Goal: Information Seeking & Learning: Find specific fact

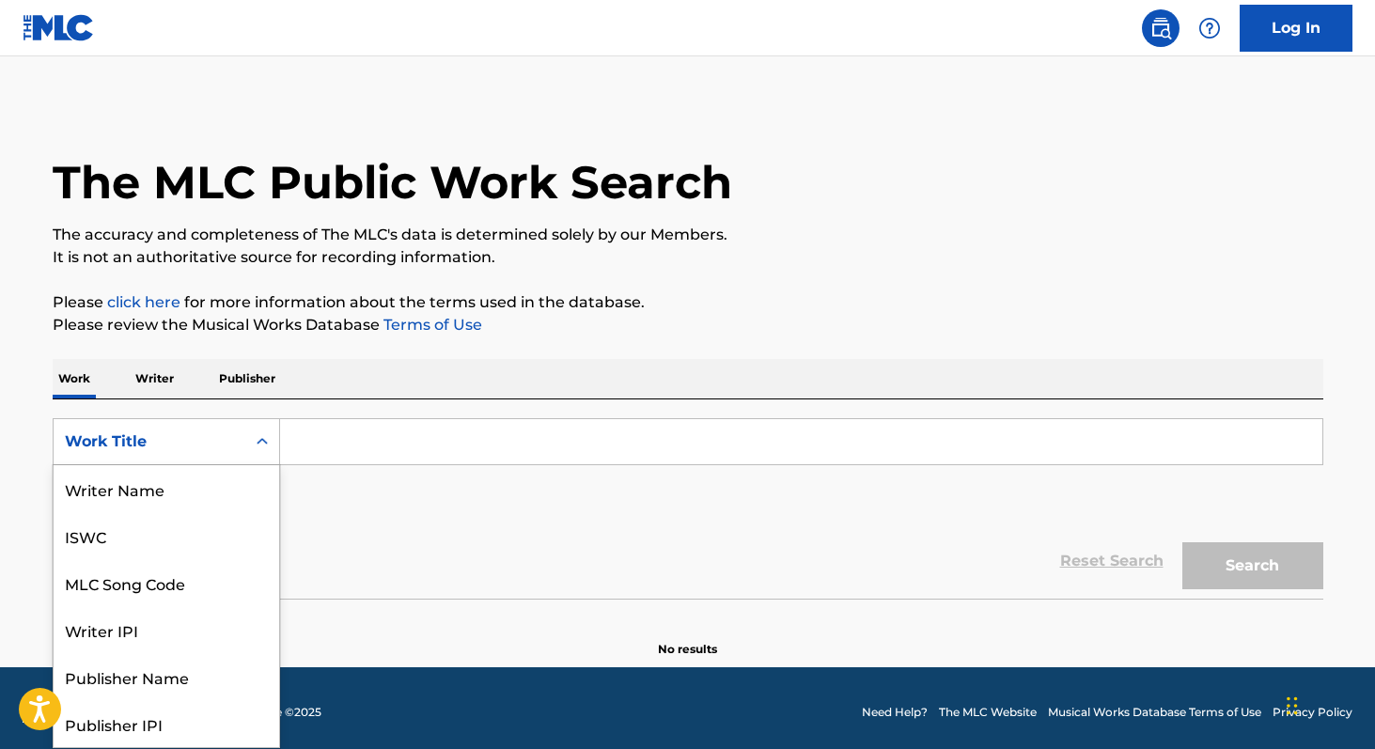
click at [245, 427] on div "Search Form" at bounding box center [262, 442] width 34 height 34
click at [145, 367] on p "Writer" at bounding box center [155, 378] width 50 height 39
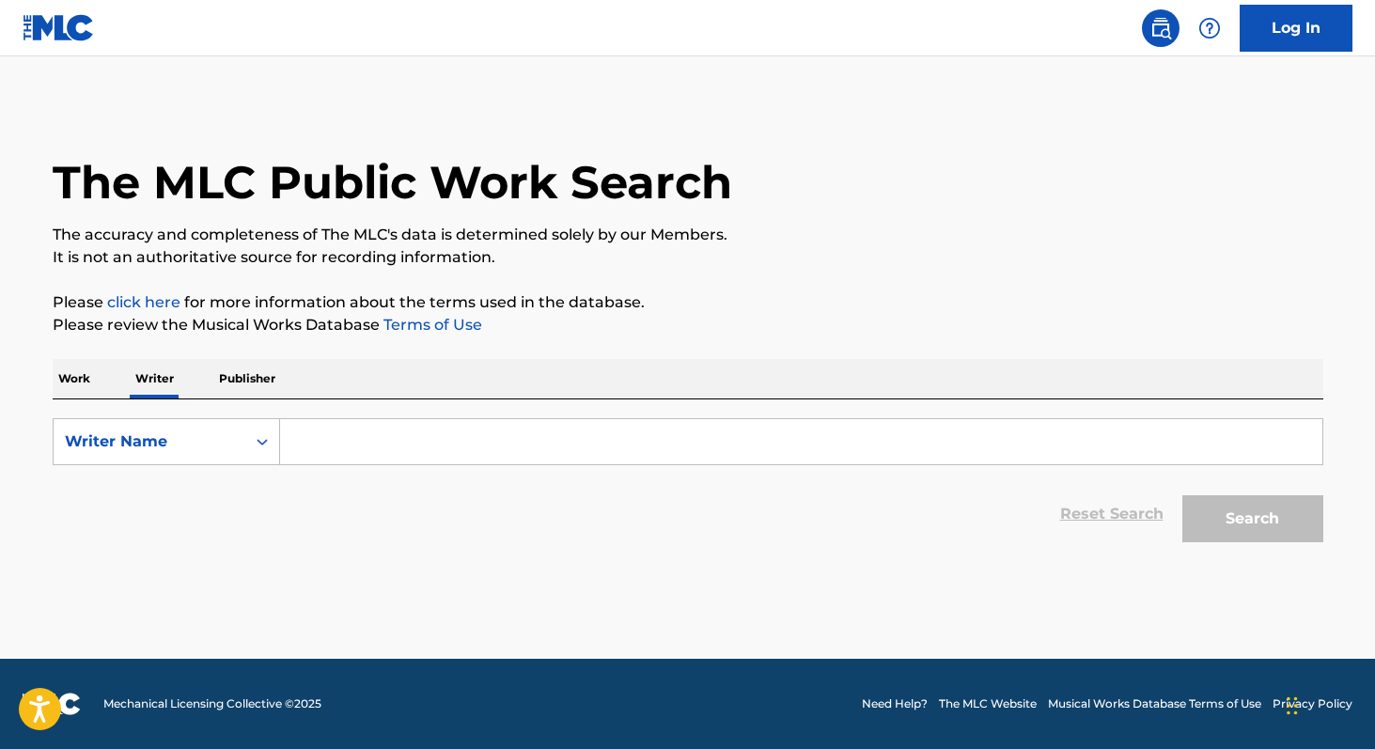
click at [339, 459] on input "Search Form" at bounding box center [801, 441] width 1042 height 45
paste input "[PERSON_NAME]"
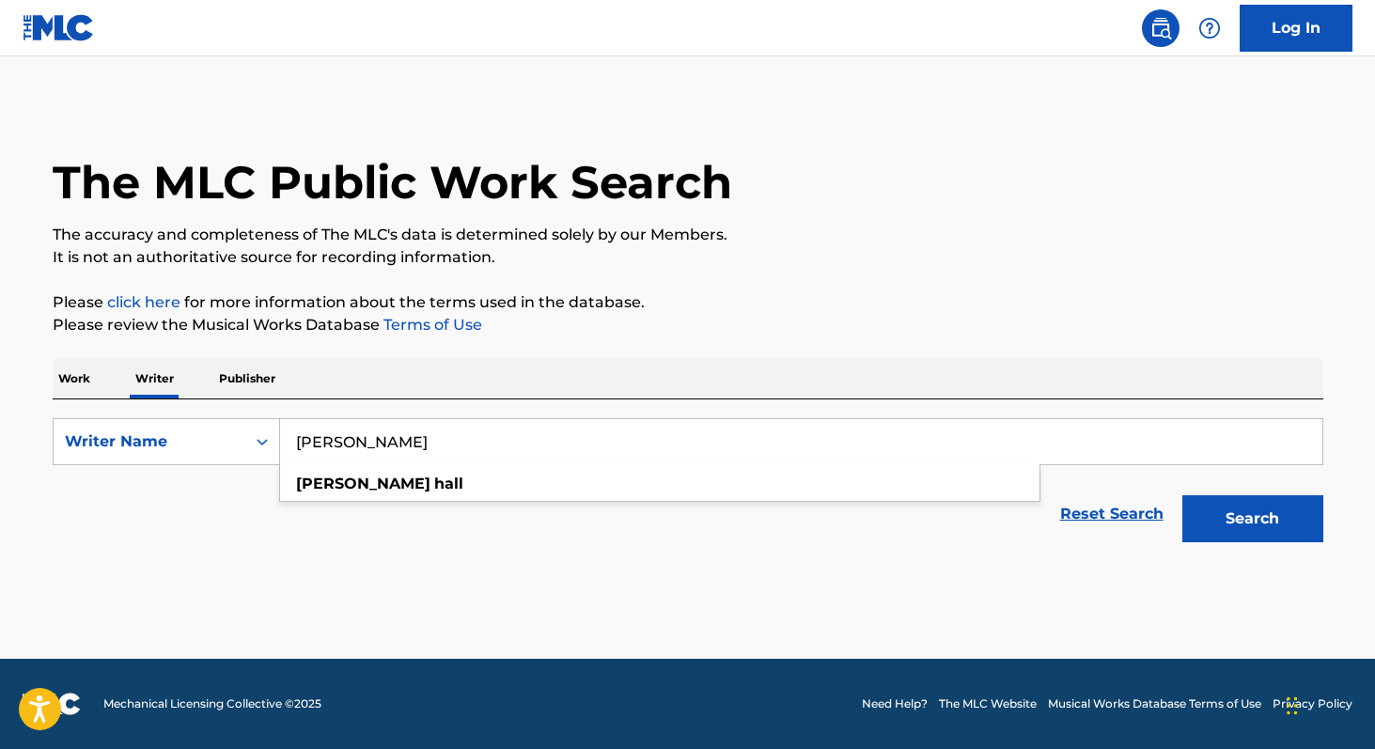
type input "[PERSON_NAME]"
click at [1268, 527] on button "Search" at bounding box center [1252, 518] width 141 height 47
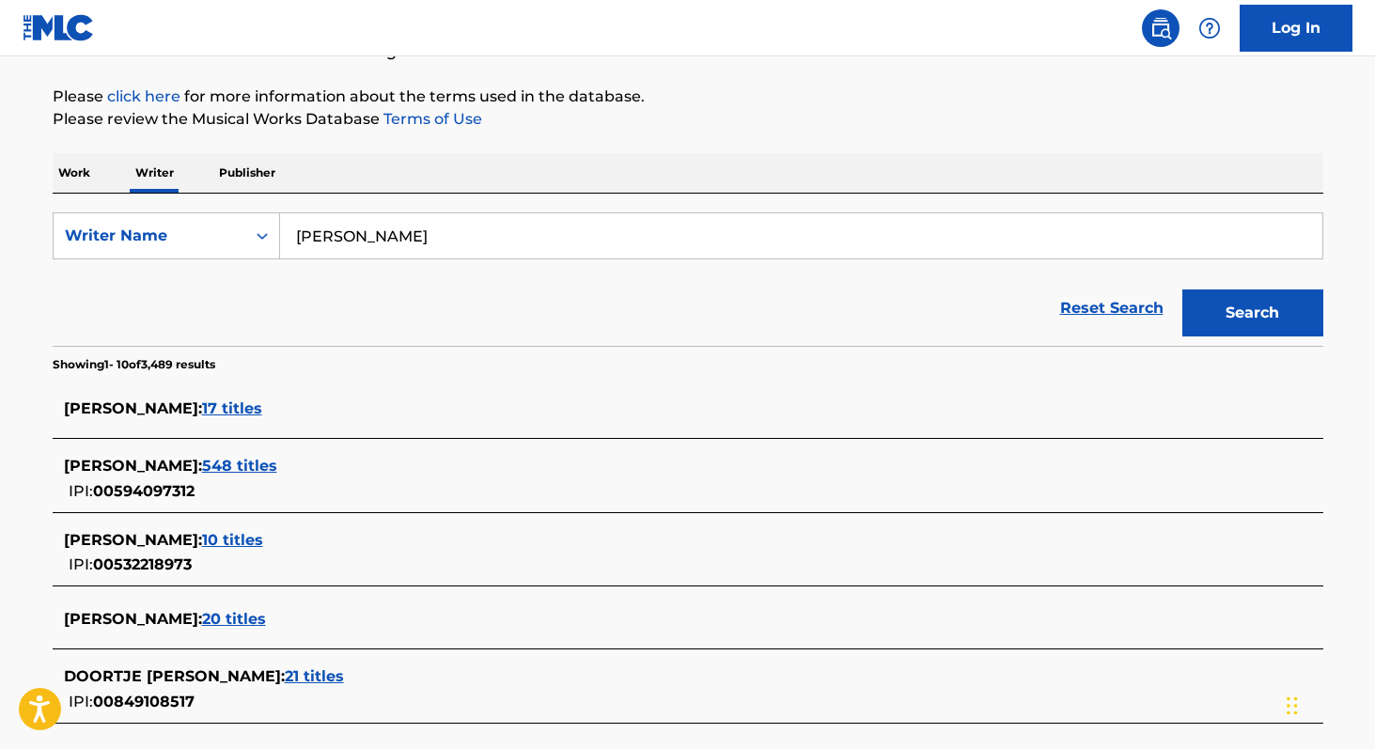
scroll to position [319, 0]
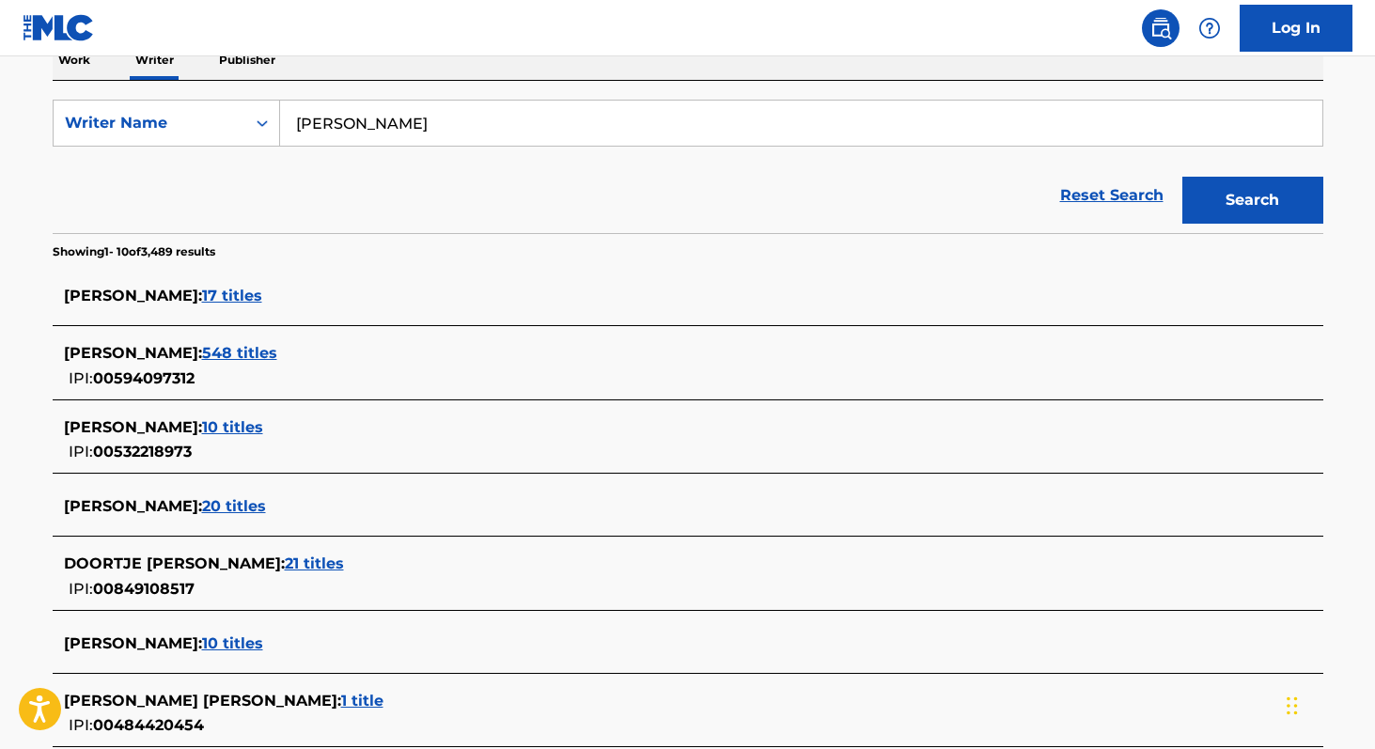
click at [238, 350] on span "548 titles" at bounding box center [239, 353] width 75 height 18
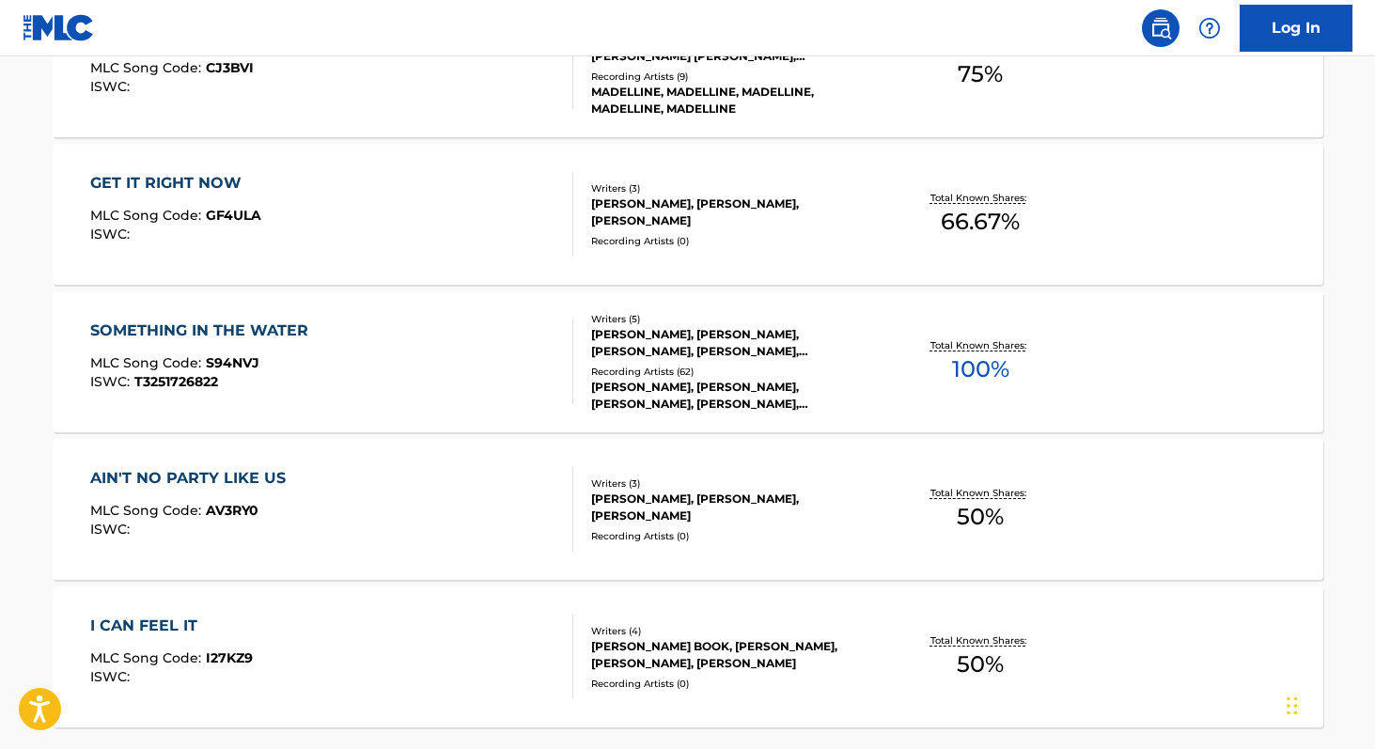
scroll to position [1439, 0]
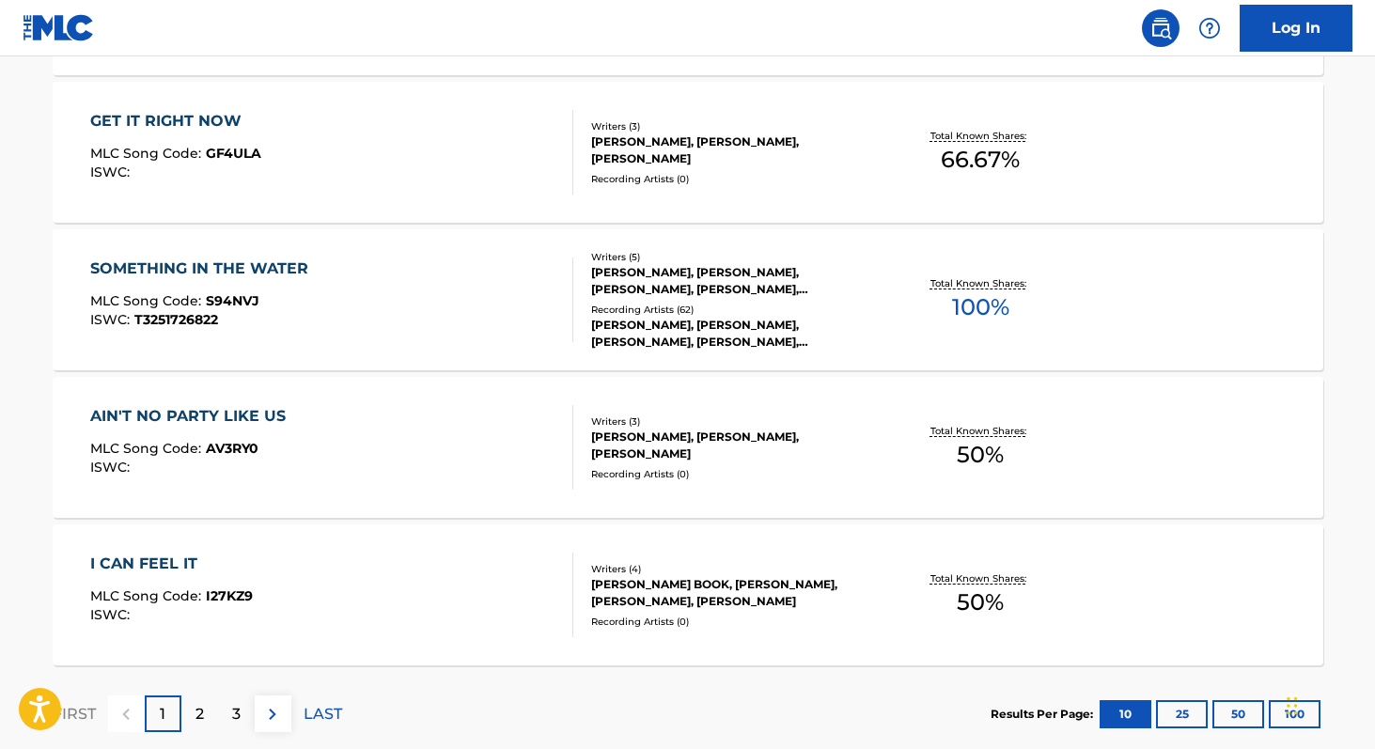
click at [1296, 723] on div "Chat Widget" at bounding box center [1328, 704] width 94 height 90
click at [1291, 719] on div "Chat Widget" at bounding box center [1328, 704] width 94 height 90
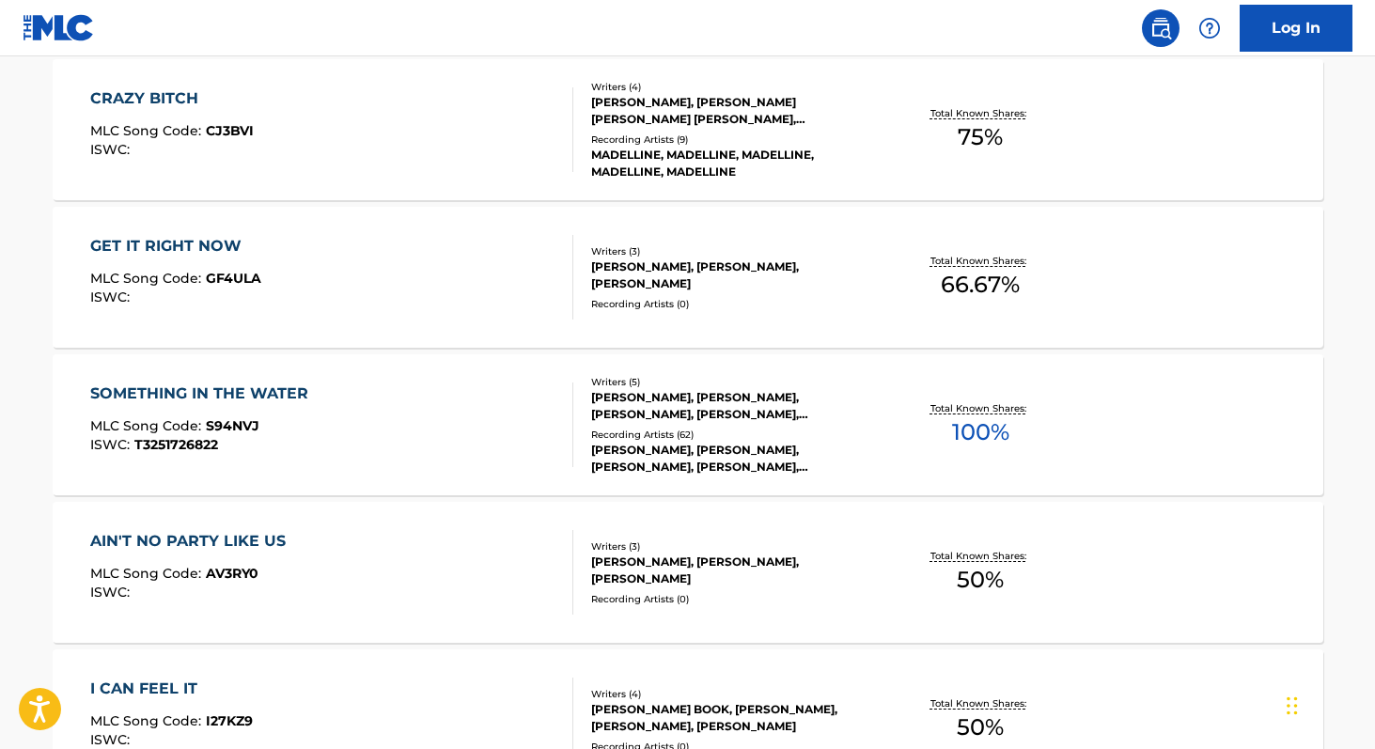
scroll to position [1551, 0]
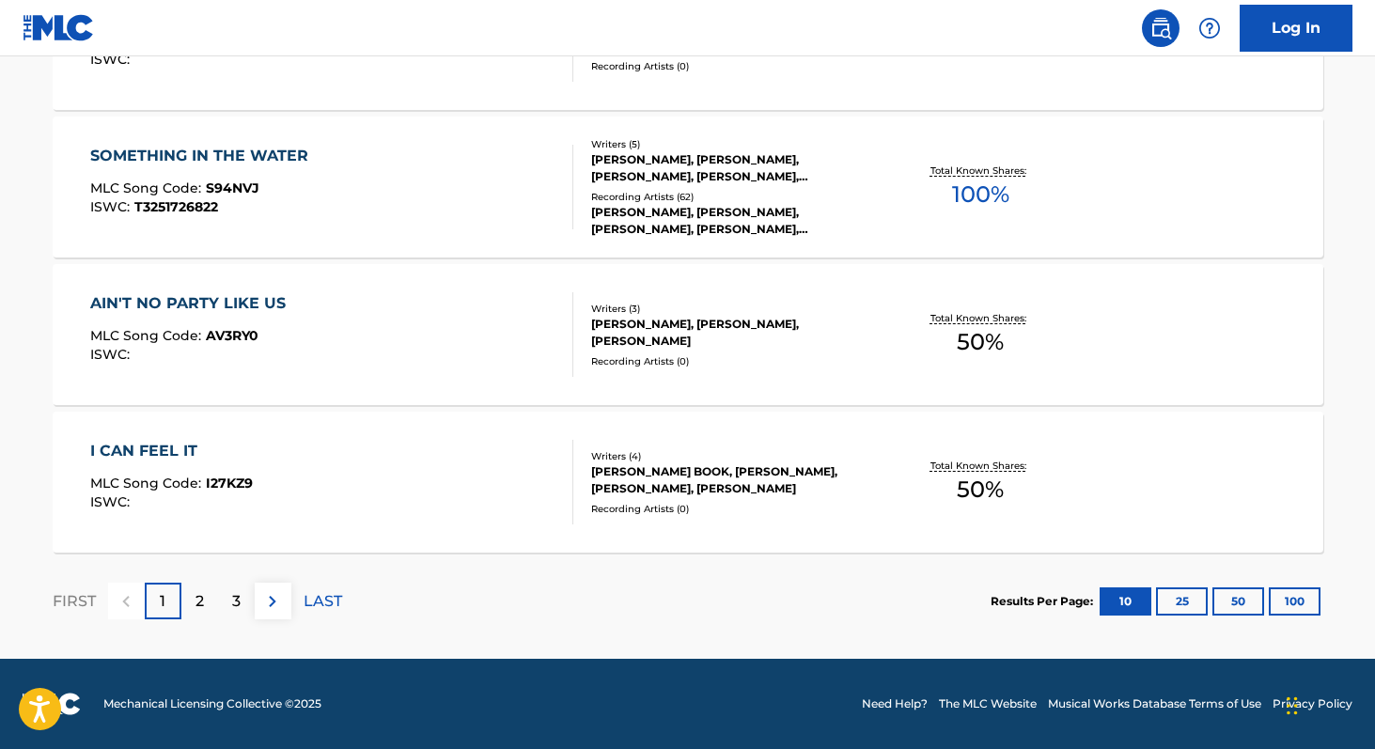
click at [1282, 599] on button "100" at bounding box center [1294, 601] width 52 height 28
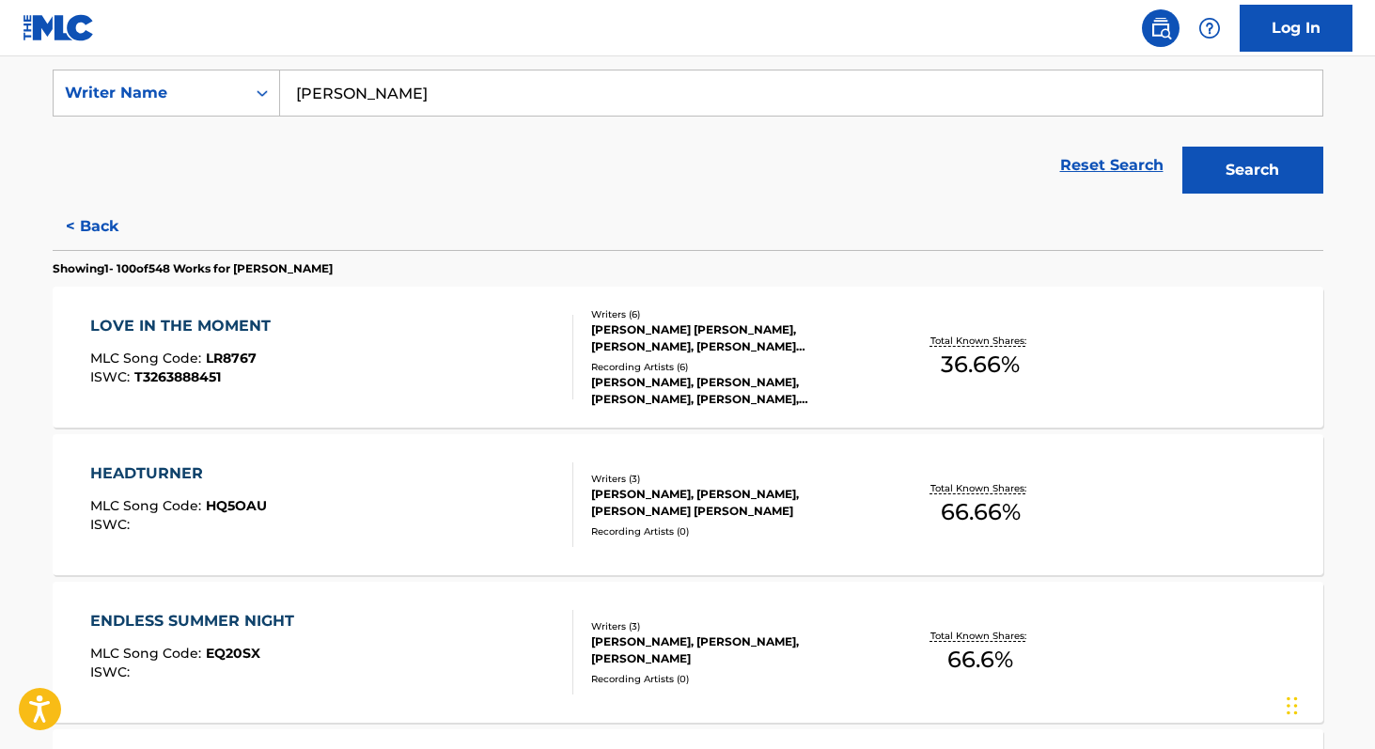
scroll to position [9298, 0]
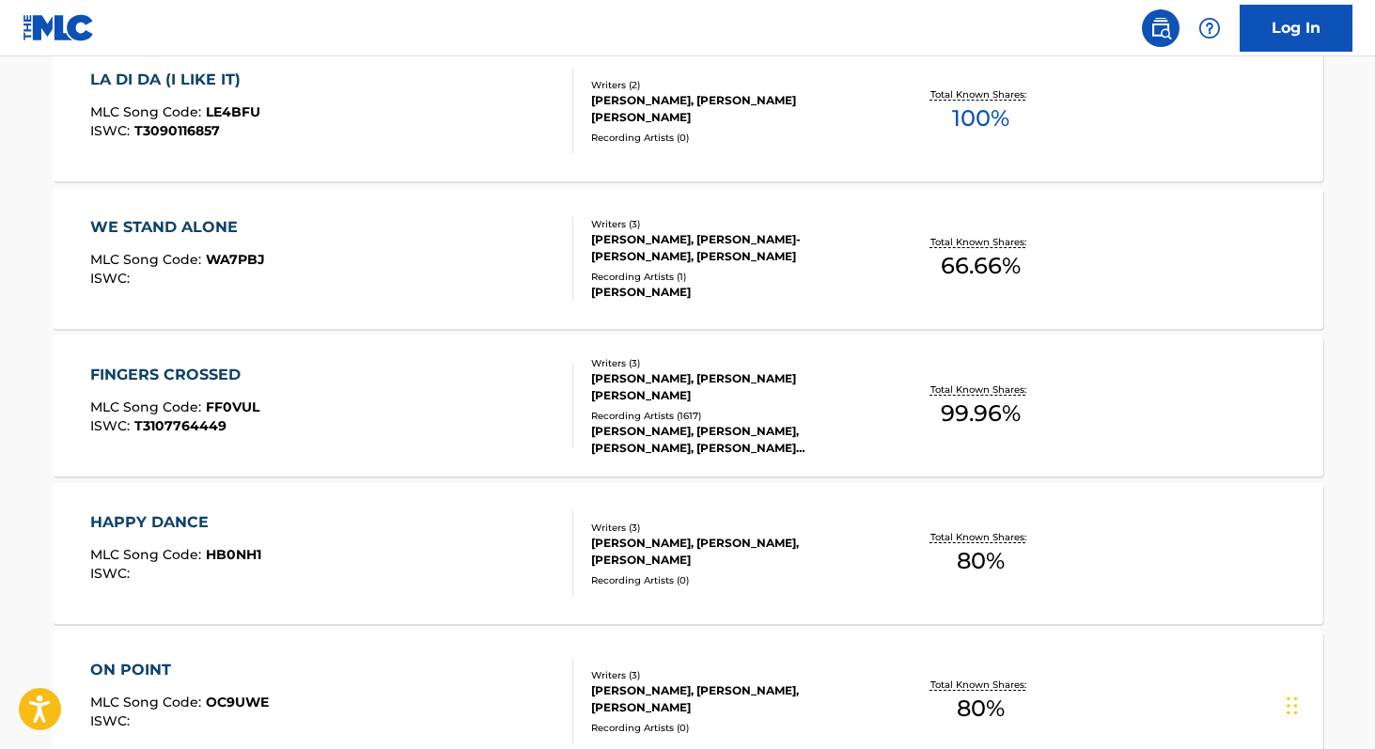
click at [372, 390] on div "FINGERS CROSSED MLC Song Code : FF0VUL ISWC : T3107764449" at bounding box center [331, 406] width 483 height 85
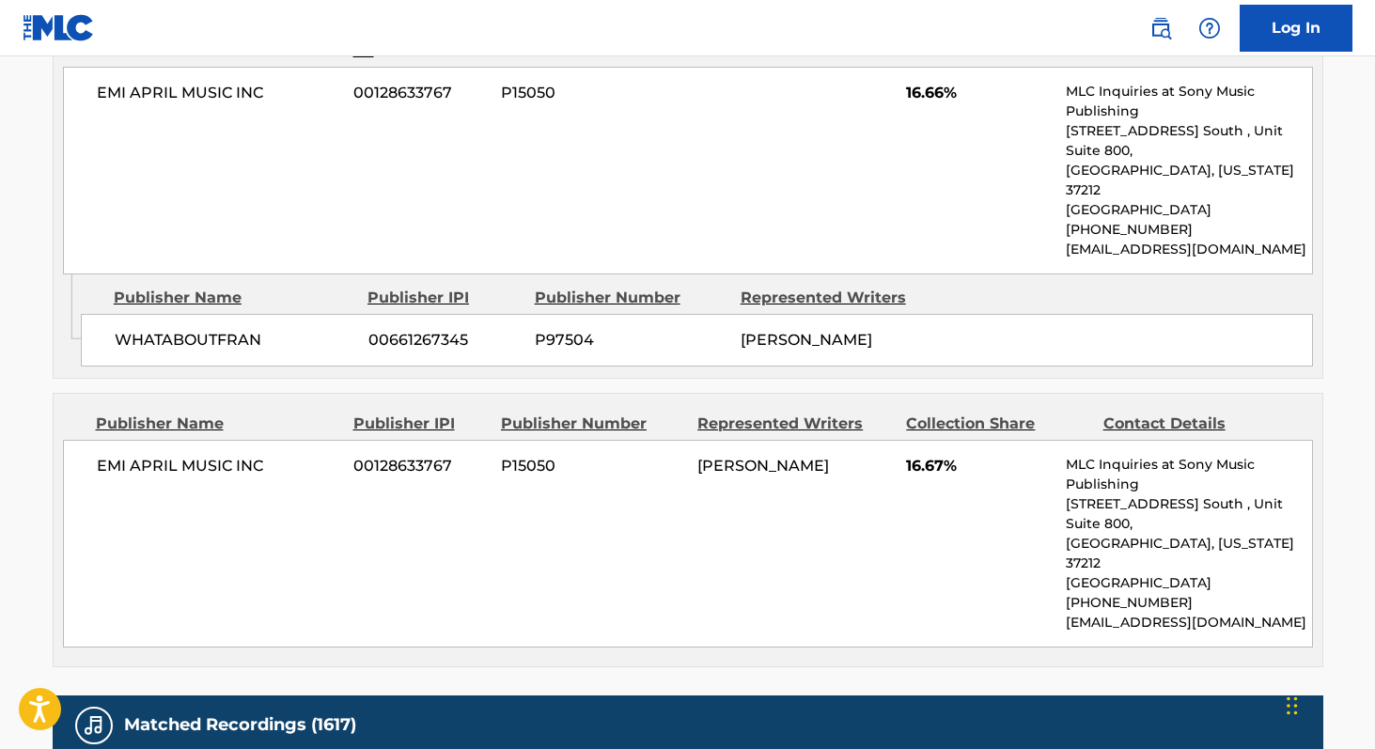
scroll to position [1350, 0]
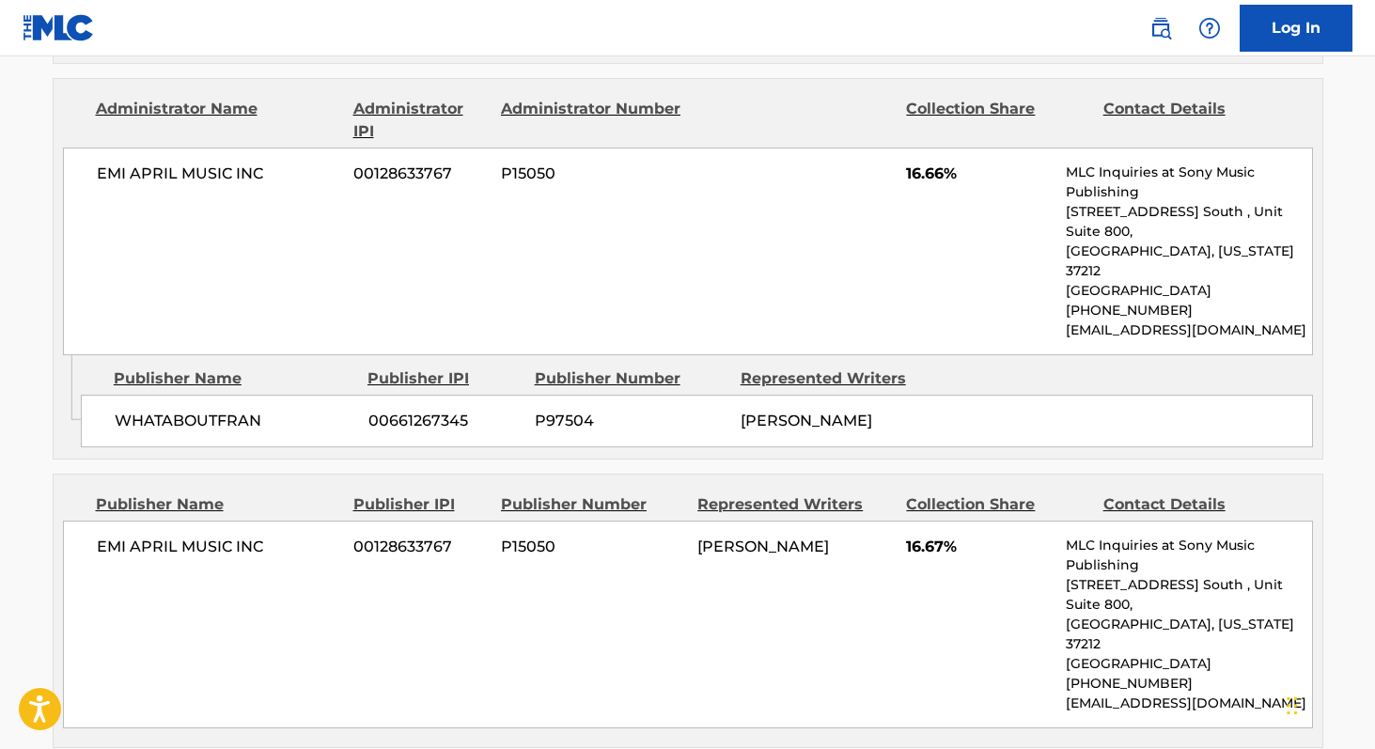
click at [766, 410] on div "[PERSON_NAME]" at bounding box center [836, 421] width 192 height 23
click at [766, 412] on span "[PERSON_NAME]" at bounding box center [806, 421] width 132 height 18
copy span "[PERSON_NAME]"
click at [367, 579] on div "EMI APRIL MUSIC INC 00128633767 P15050 [PERSON_NAME] 16.67% MLC Inquiries at So…" at bounding box center [688, 625] width 1250 height 208
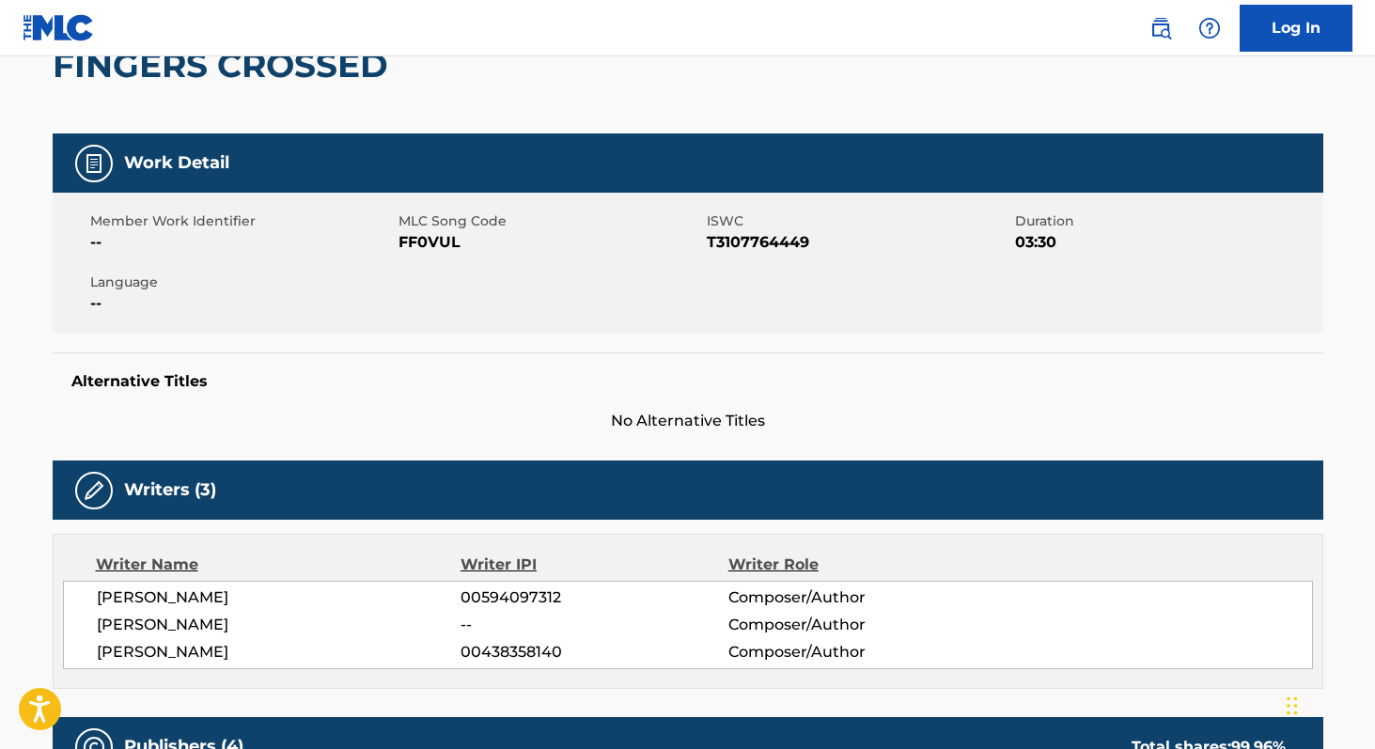
scroll to position [118, 0]
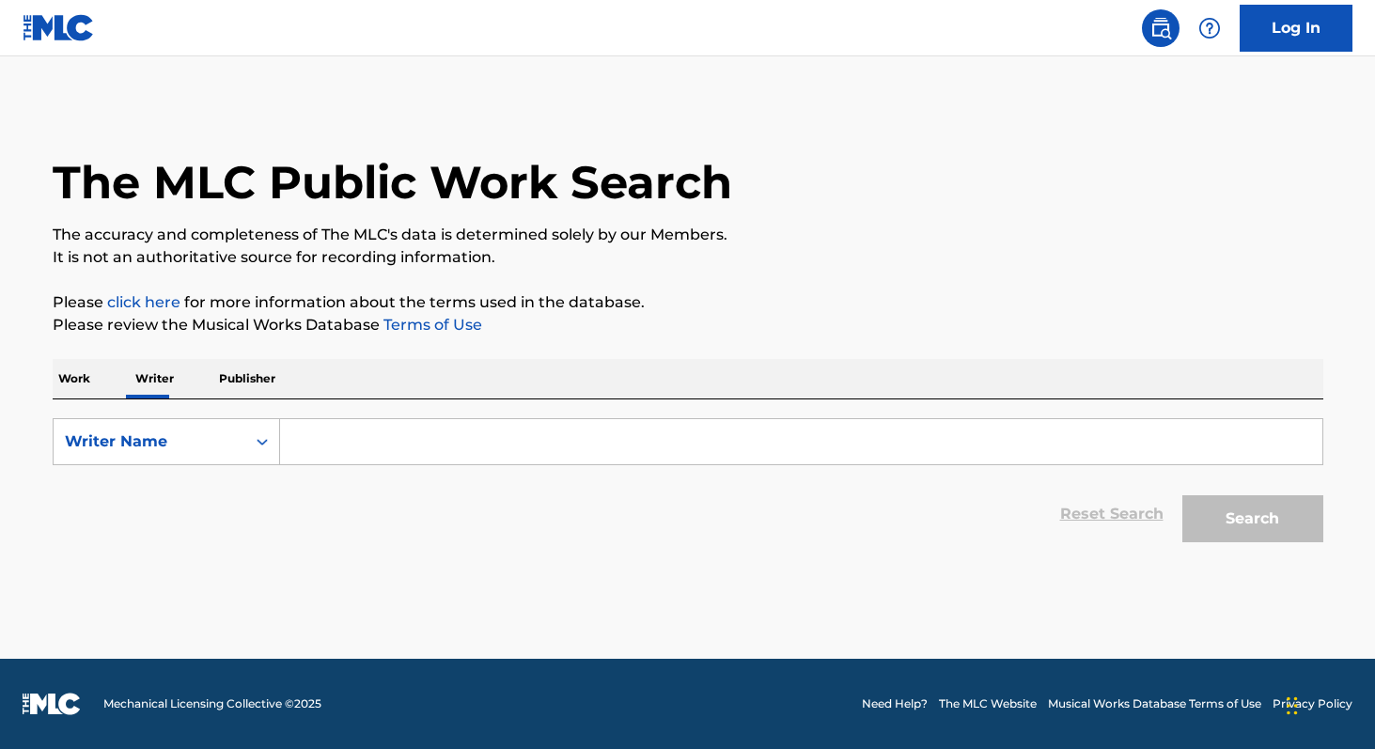
click at [336, 455] on input "Search Form" at bounding box center [801, 441] width 1042 height 45
paste input "[PERSON_NAME]"
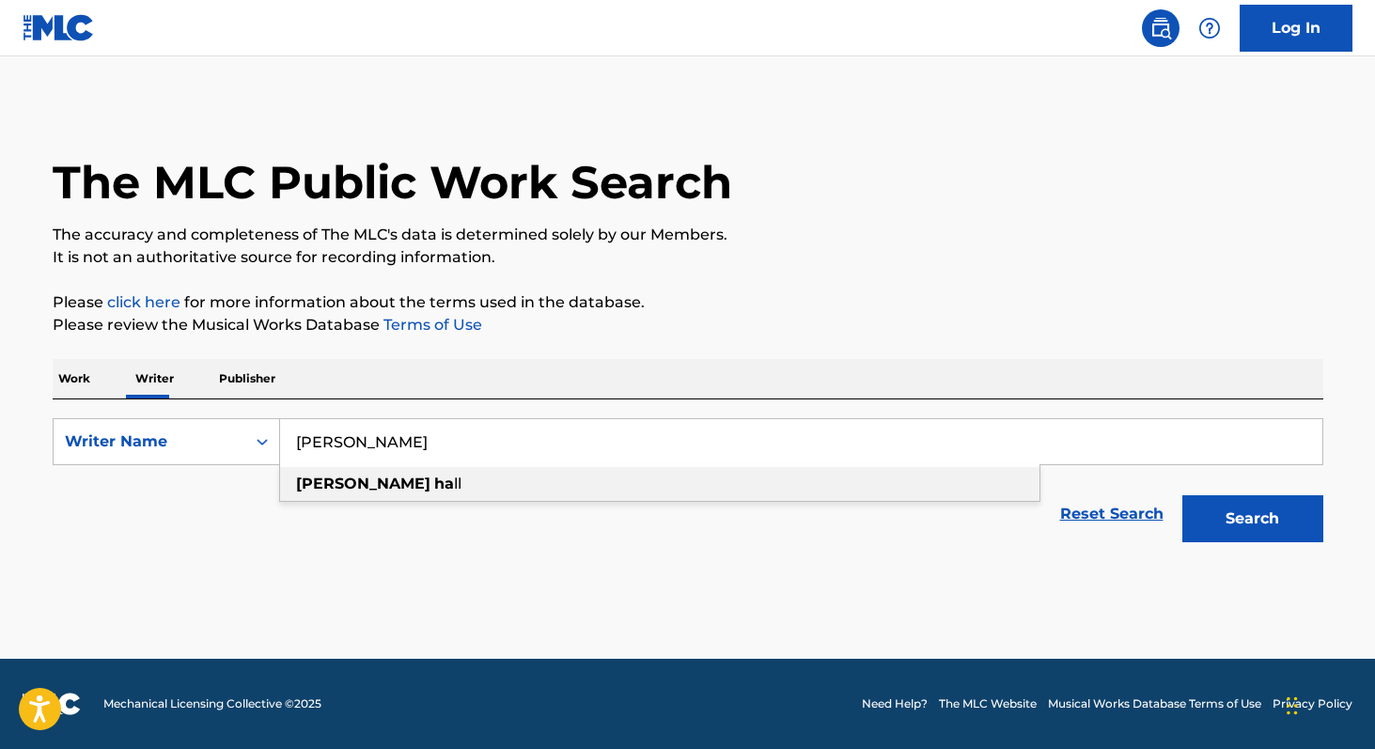
click at [334, 487] on strong "[PERSON_NAME]" at bounding box center [363, 483] width 134 height 18
type input "fransisca hall"
click at [1283, 518] on button "Search" at bounding box center [1252, 518] width 141 height 47
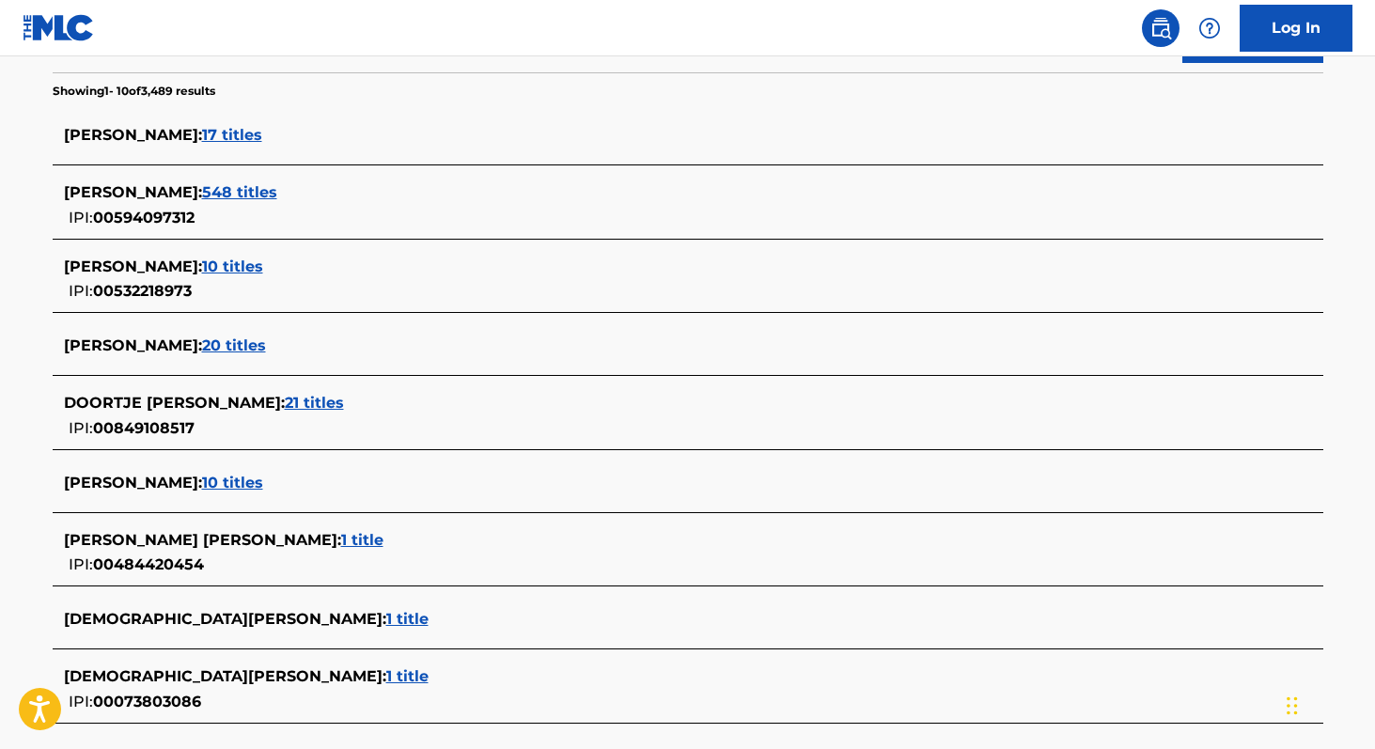
scroll to position [440, 0]
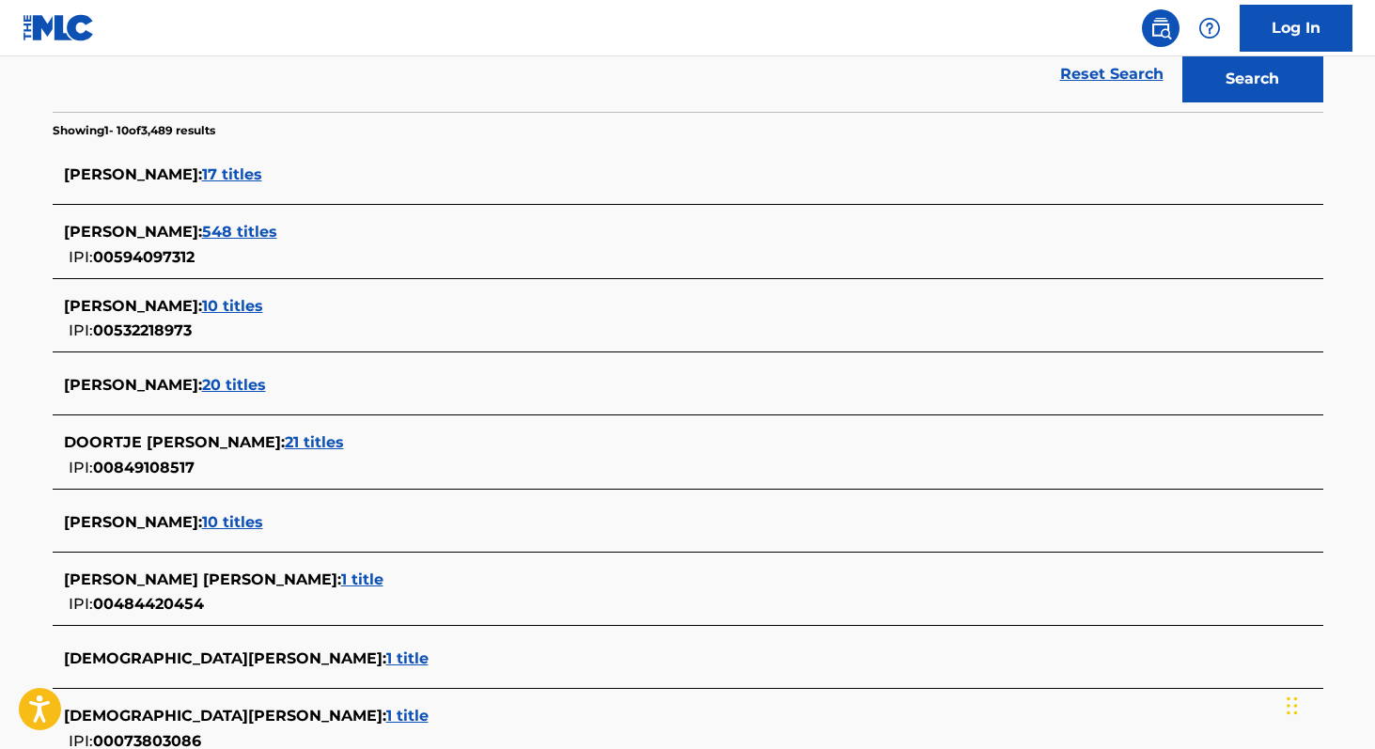
click at [236, 176] on span "17 titles" at bounding box center [232, 174] width 60 height 18
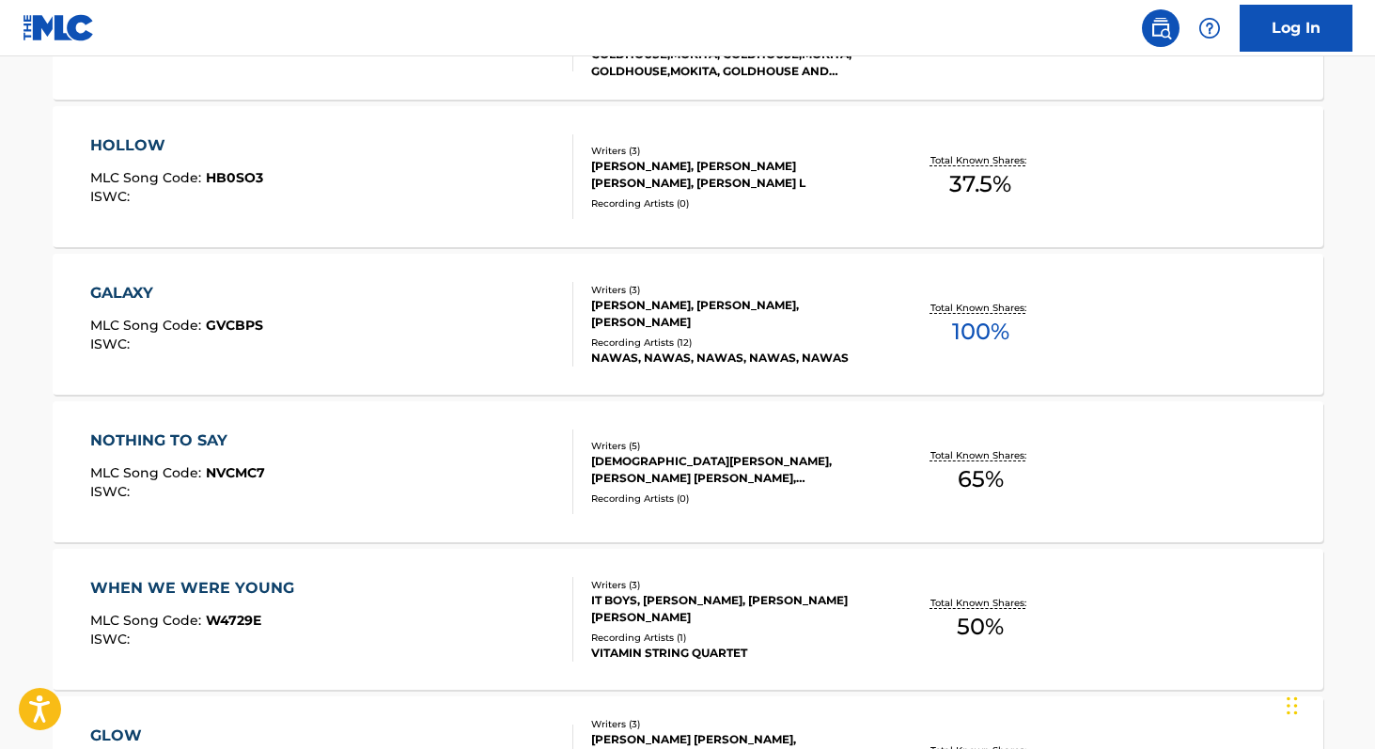
scroll to position [0, 0]
